Goal: Transaction & Acquisition: Purchase product/service

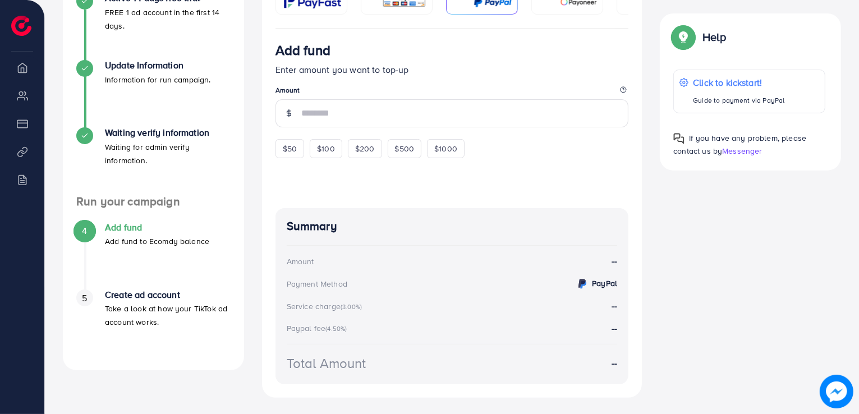
scroll to position [228, 0]
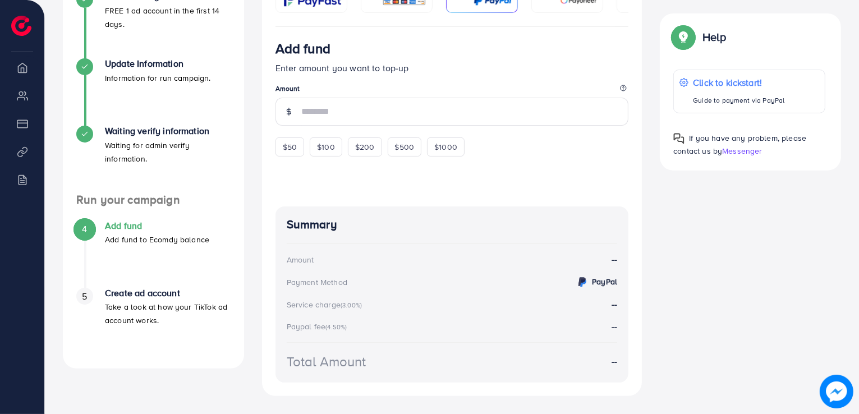
click at [132, 226] on h4 "Add fund" at bounding box center [157, 226] width 104 height 11
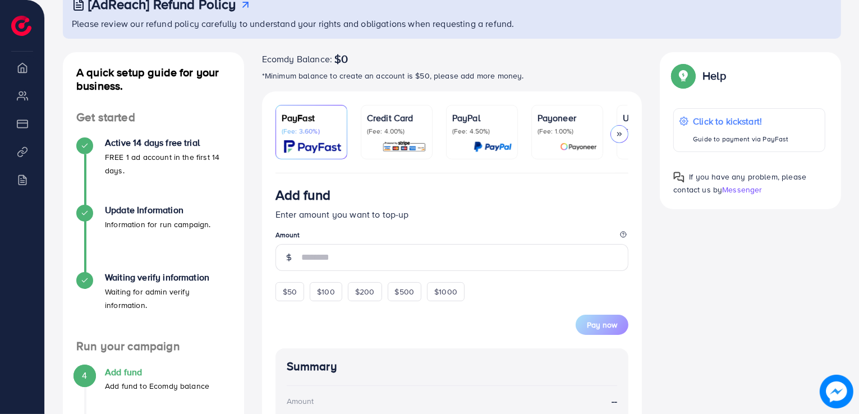
scroll to position [81, 0]
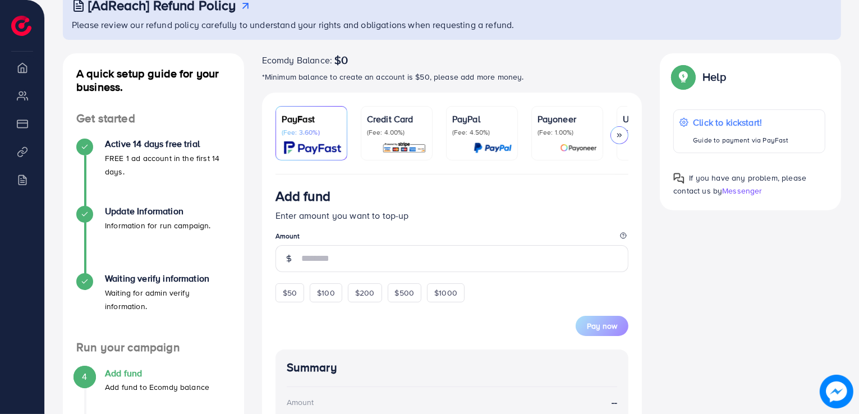
click at [618, 134] on polyline at bounding box center [619, 135] width 2 height 3
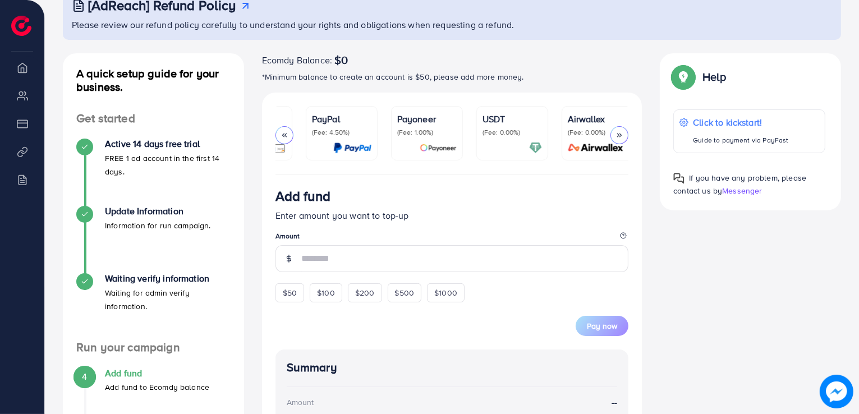
scroll to position [0, 145]
click at [281, 137] on icon at bounding box center [285, 135] width 8 height 8
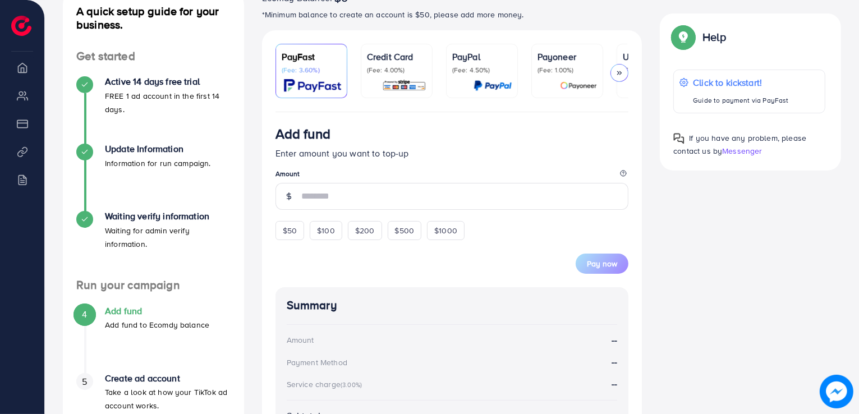
scroll to position [145, 0]
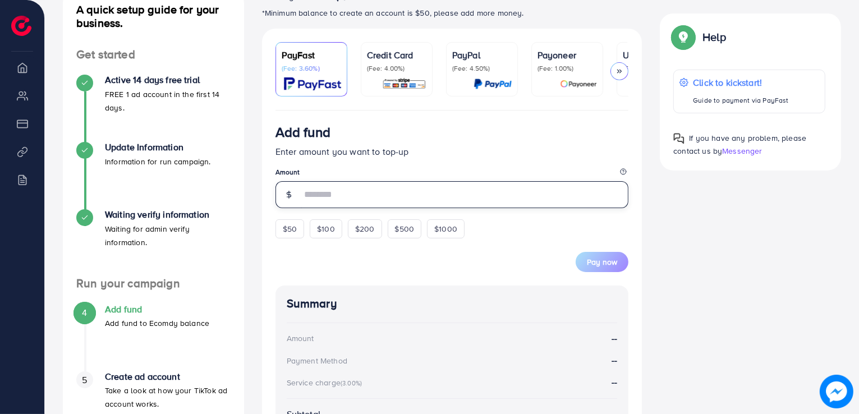
click at [360, 206] on input "number" at bounding box center [465, 194] width 328 height 27
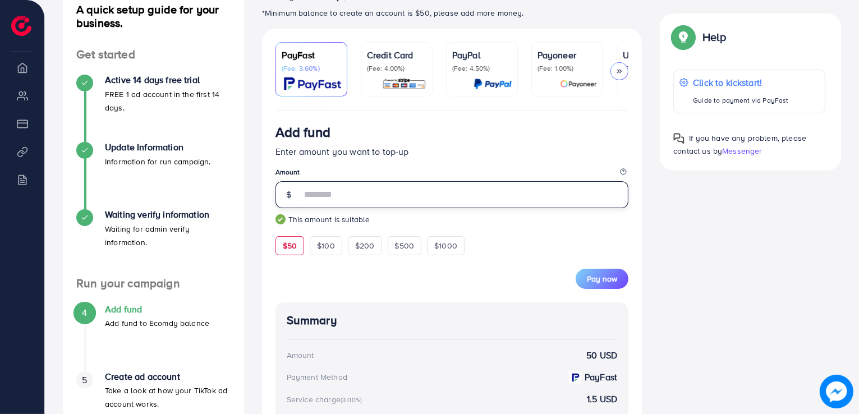
type input "**"
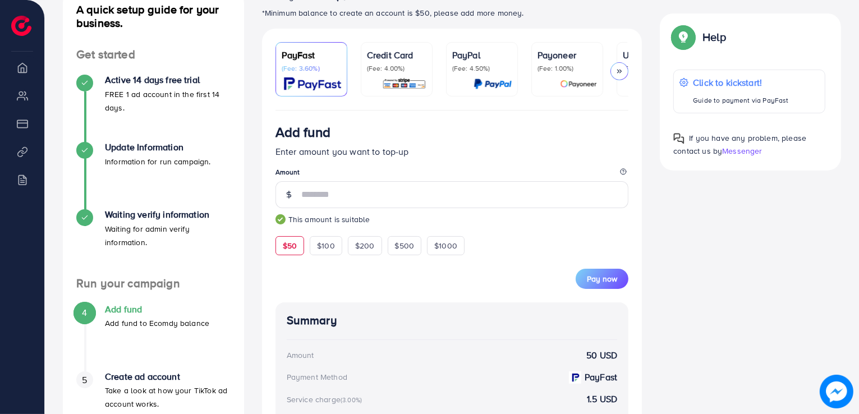
click at [328, 224] on small "This amount is suitable" at bounding box center [453, 219] width 354 height 11
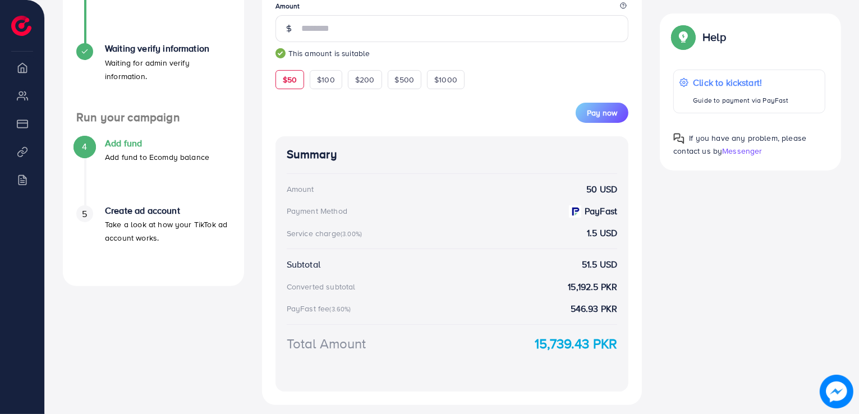
scroll to position [0, 0]
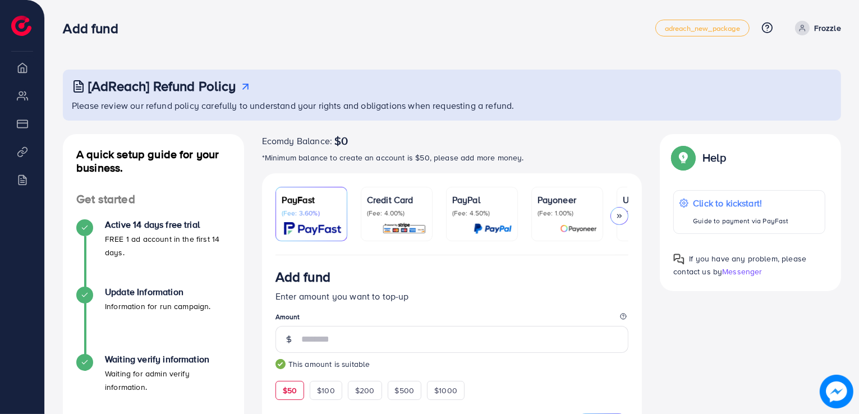
click at [833, 35] on link "Frozzle" at bounding box center [816, 28] width 51 height 15
click at [770, 68] on span "Log out" at bounding box center [774, 66] width 30 height 13
